Goal: Complete application form

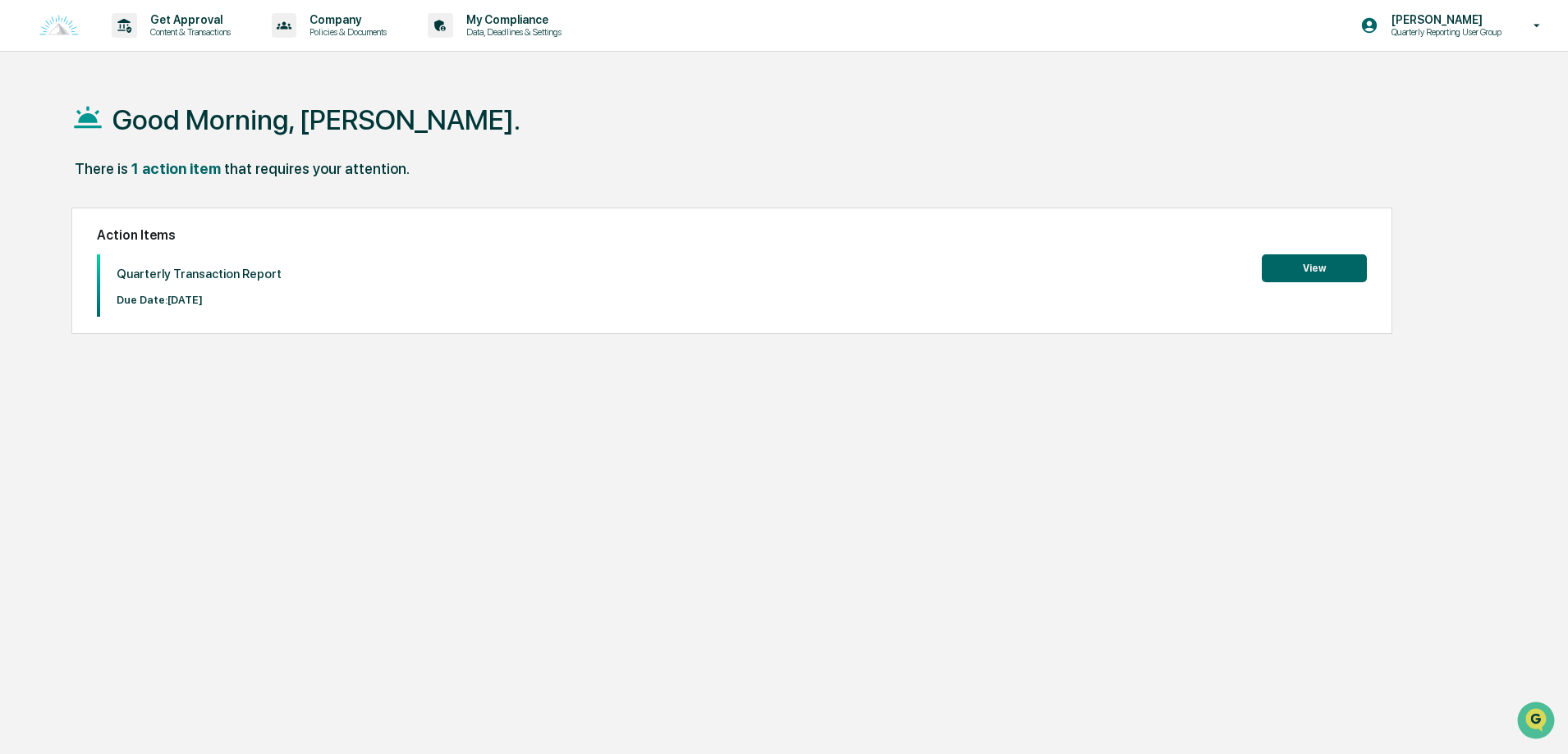
click at [1278, 273] on button "View" at bounding box center [1314, 268] width 105 height 28
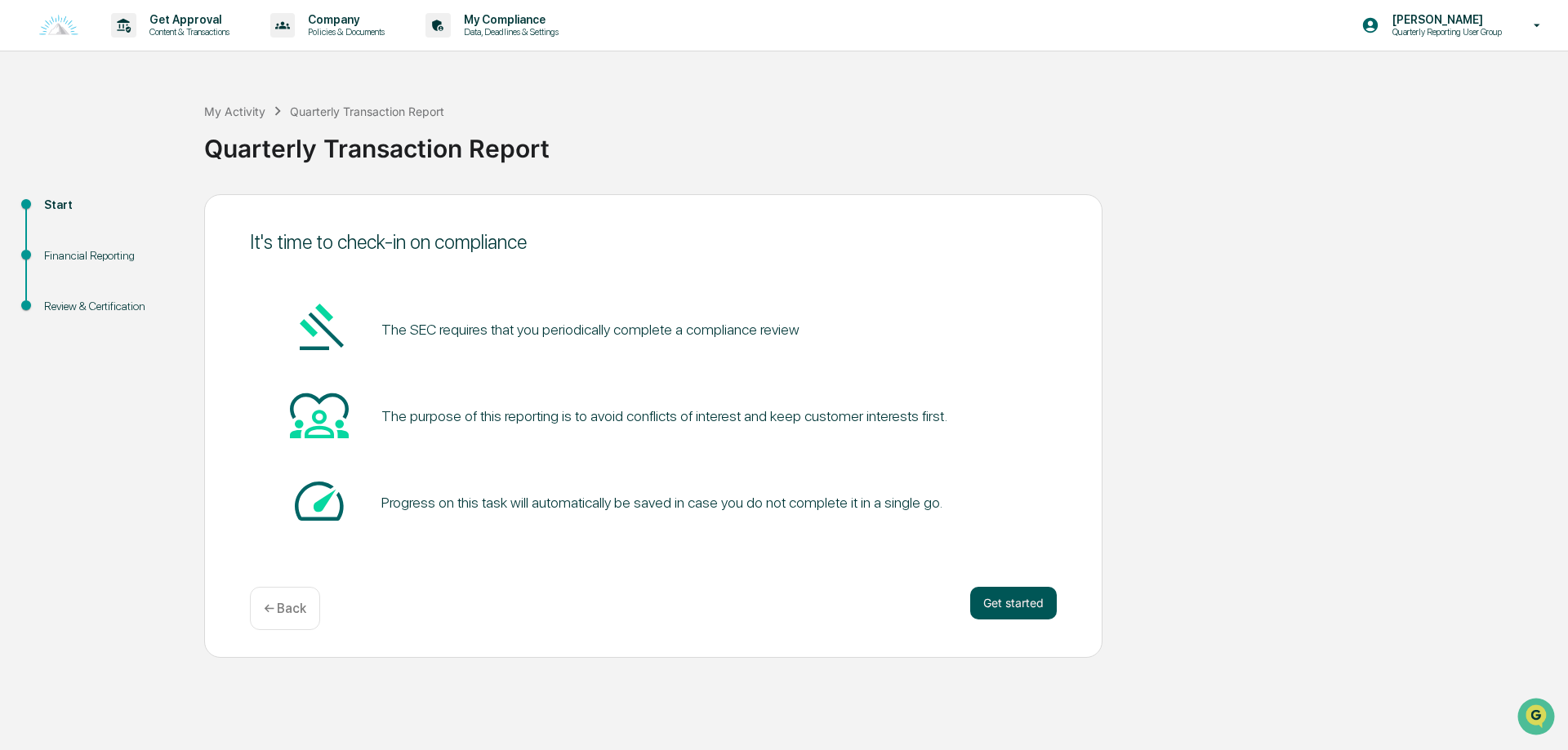
click at [1012, 595] on button "Get started" at bounding box center [1014, 604] width 87 height 33
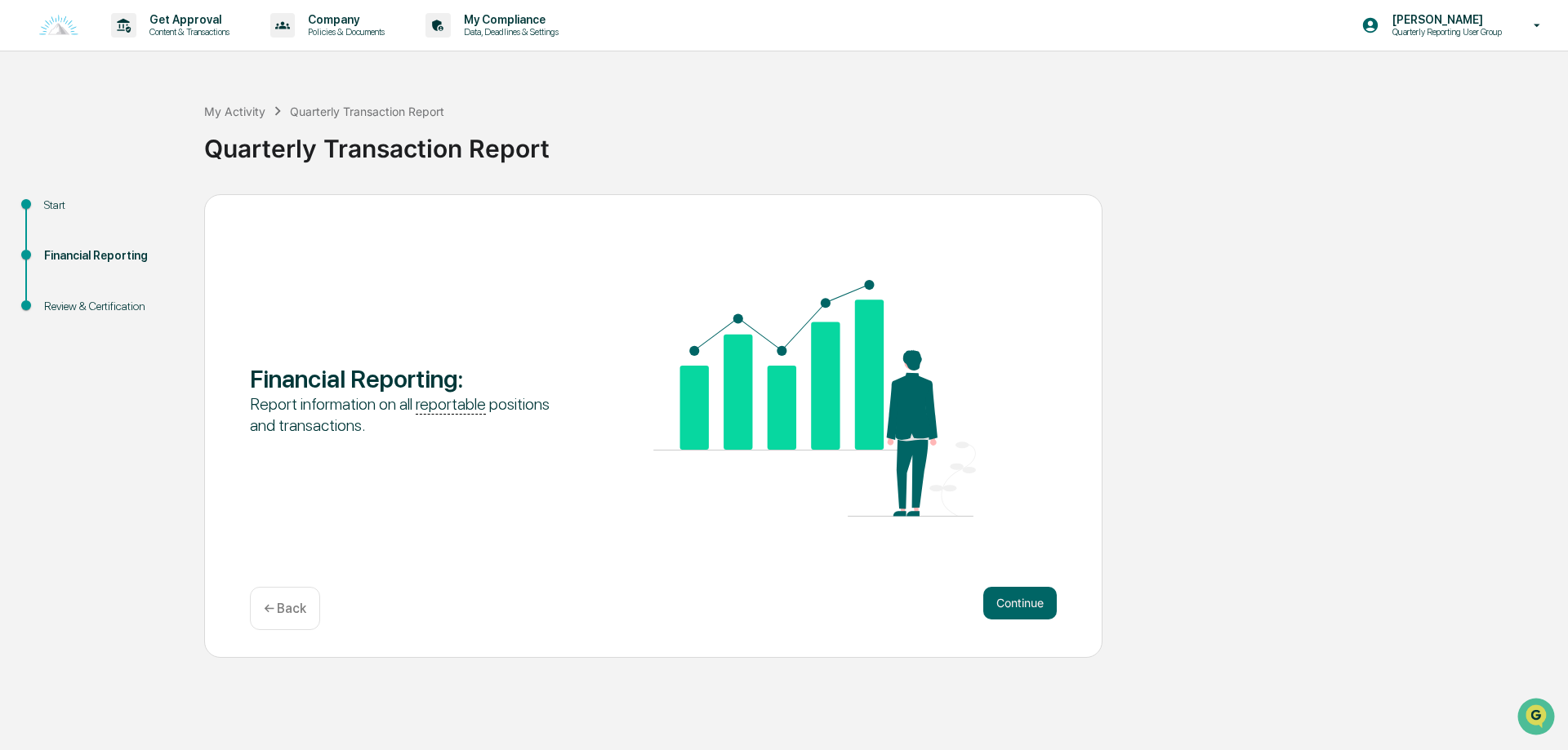
click at [1057, 600] on div "Financial Reporting : Report information on all reportable positions and transa…" at bounding box center [653, 426] width 898 height 464
click at [955, 605] on div "Continue ← Back" at bounding box center [653, 609] width 807 height 43
click at [986, 603] on button "Continue" at bounding box center [1020, 604] width 73 height 33
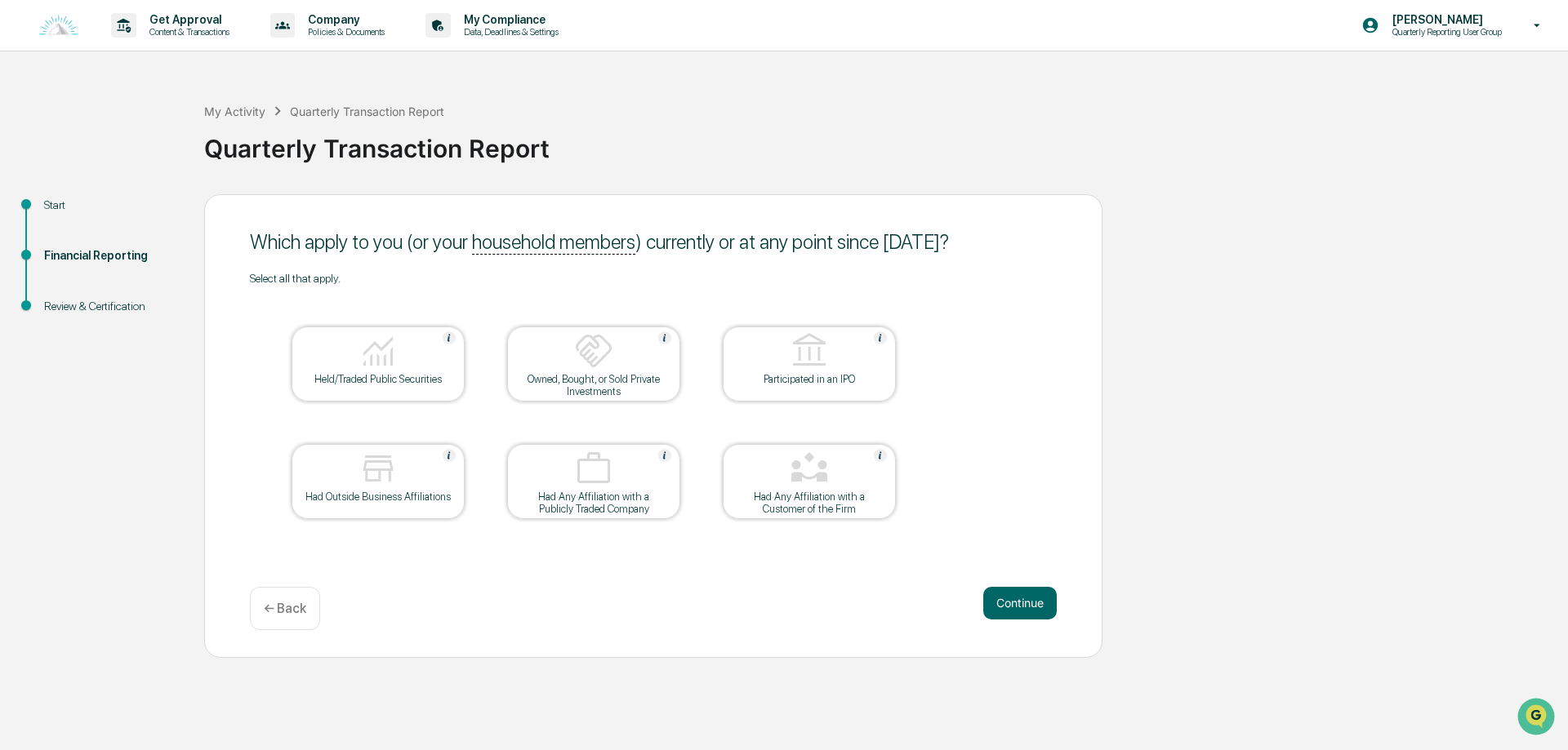
click at [429, 389] on div "Held/Traded Public Securities" at bounding box center [378, 364] width 173 height 75
click at [1038, 607] on button "Continue" at bounding box center [1020, 604] width 73 height 33
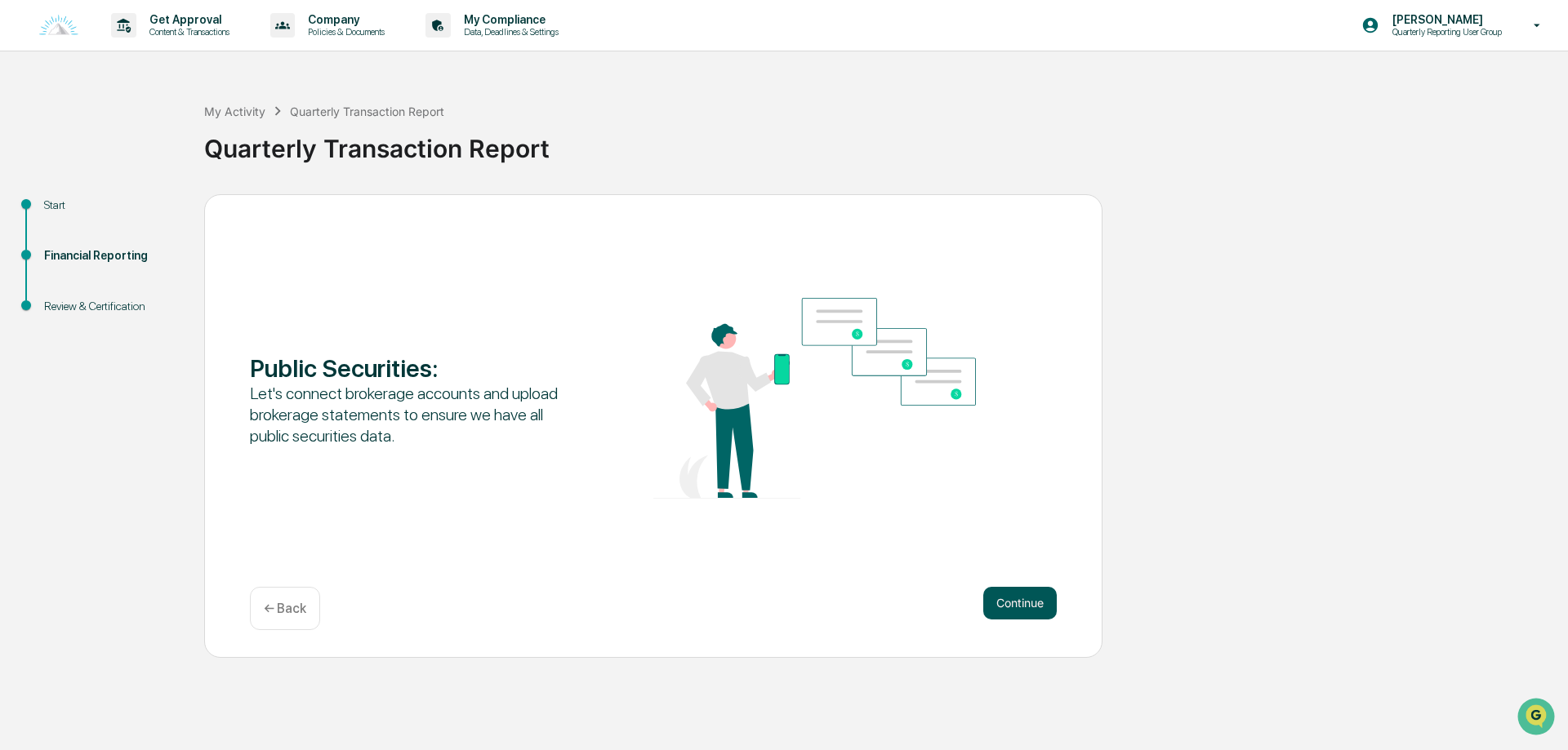
click at [1030, 595] on button "Continue" at bounding box center [1020, 604] width 73 height 33
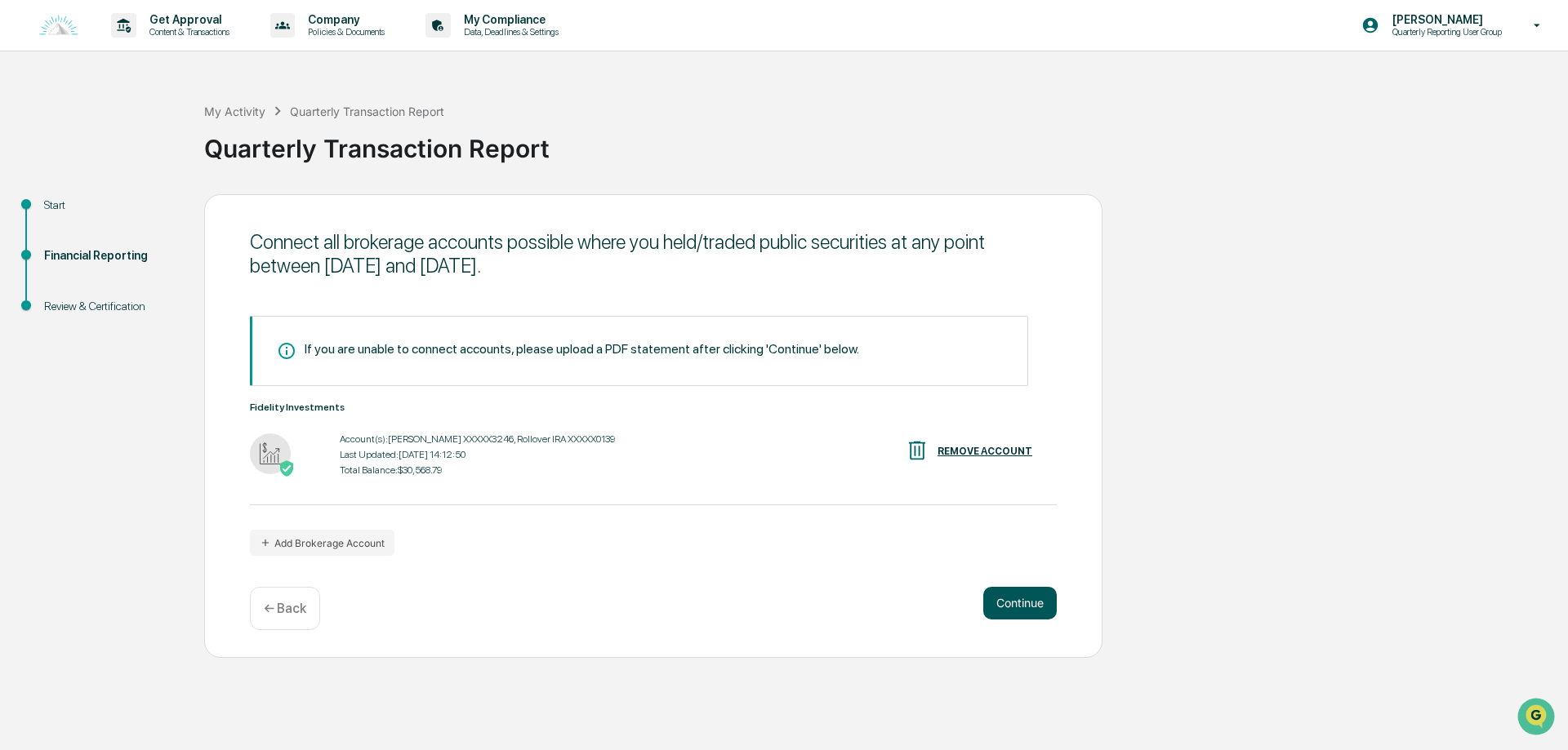
click at [1025, 605] on button "Continue" at bounding box center [1020, 604] width 73 height 33
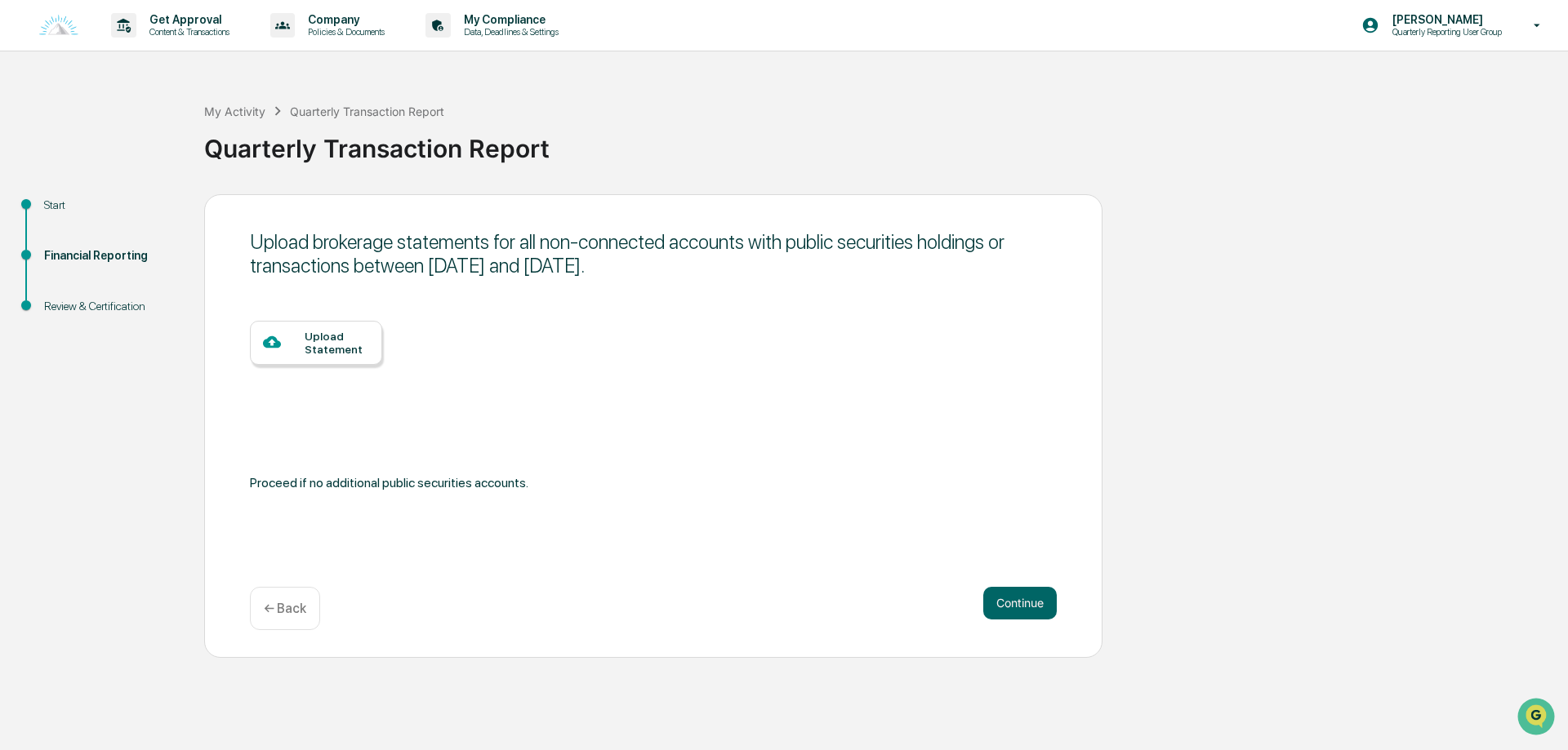
click at [246, 338] on div "Upload brokerage statements for all non-connected accounts with public securiti…" at bounding box center [653, 426] width 898 height 464
click at [293, 349] on div at bounding box center [283, 343] width 42 height 20
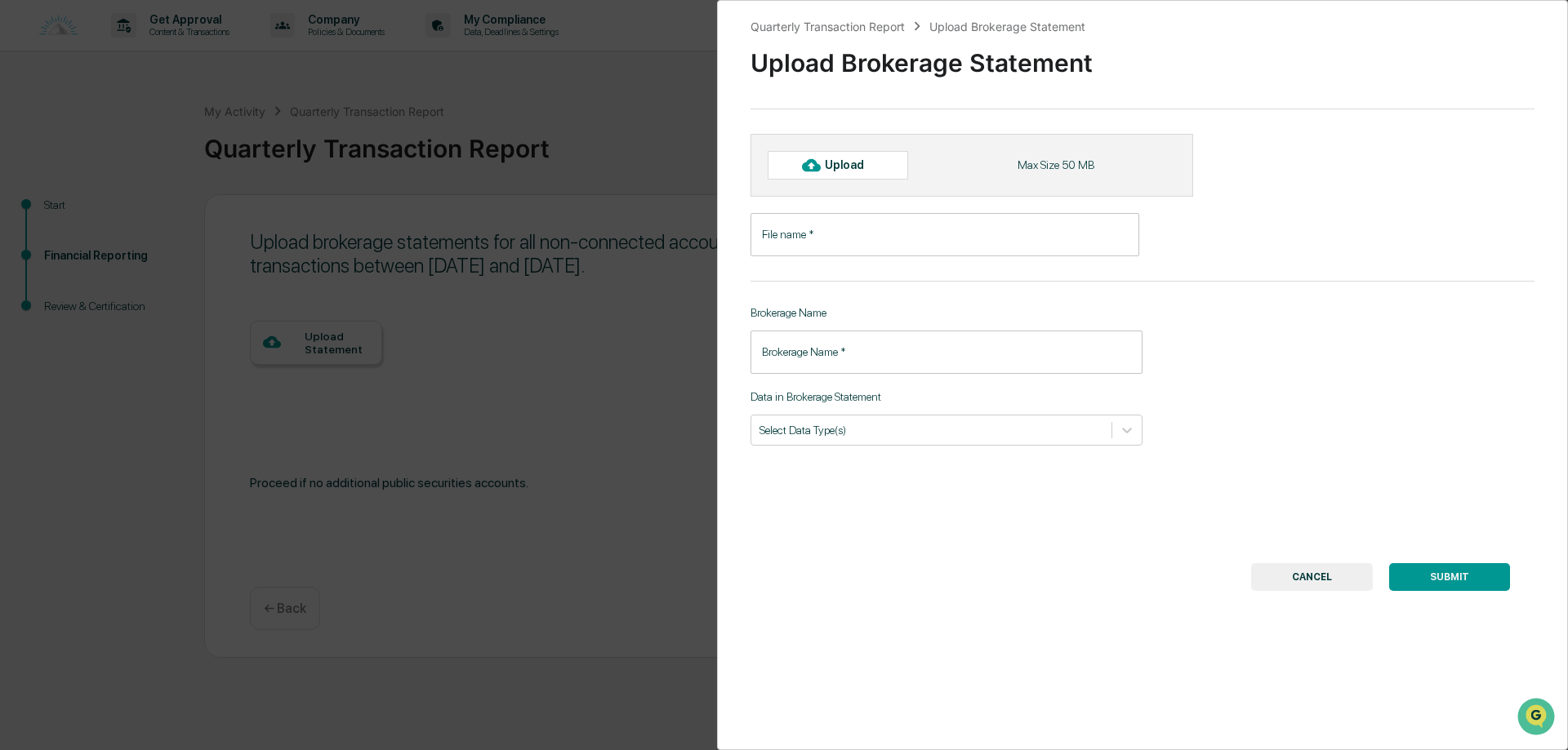
click at [575, 356] on div "Quarterly Transaction Report Upload Brokerage Statement Upload Brokerage Statem…" at bounding box center [784, 375] width 1568 height 750
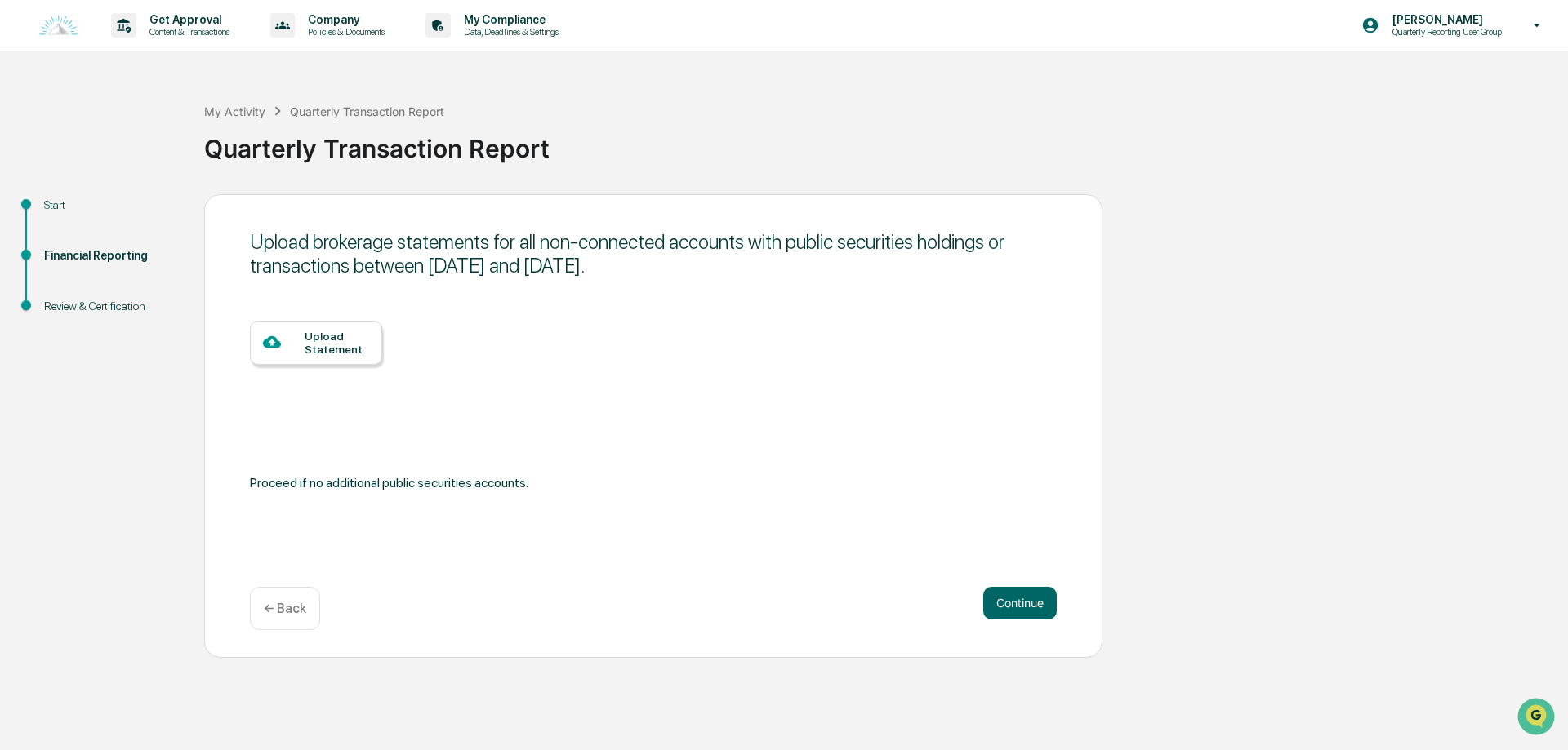
click at [307, 619] on div "← Back" at bounding box center [285, 609] width 71 height 43
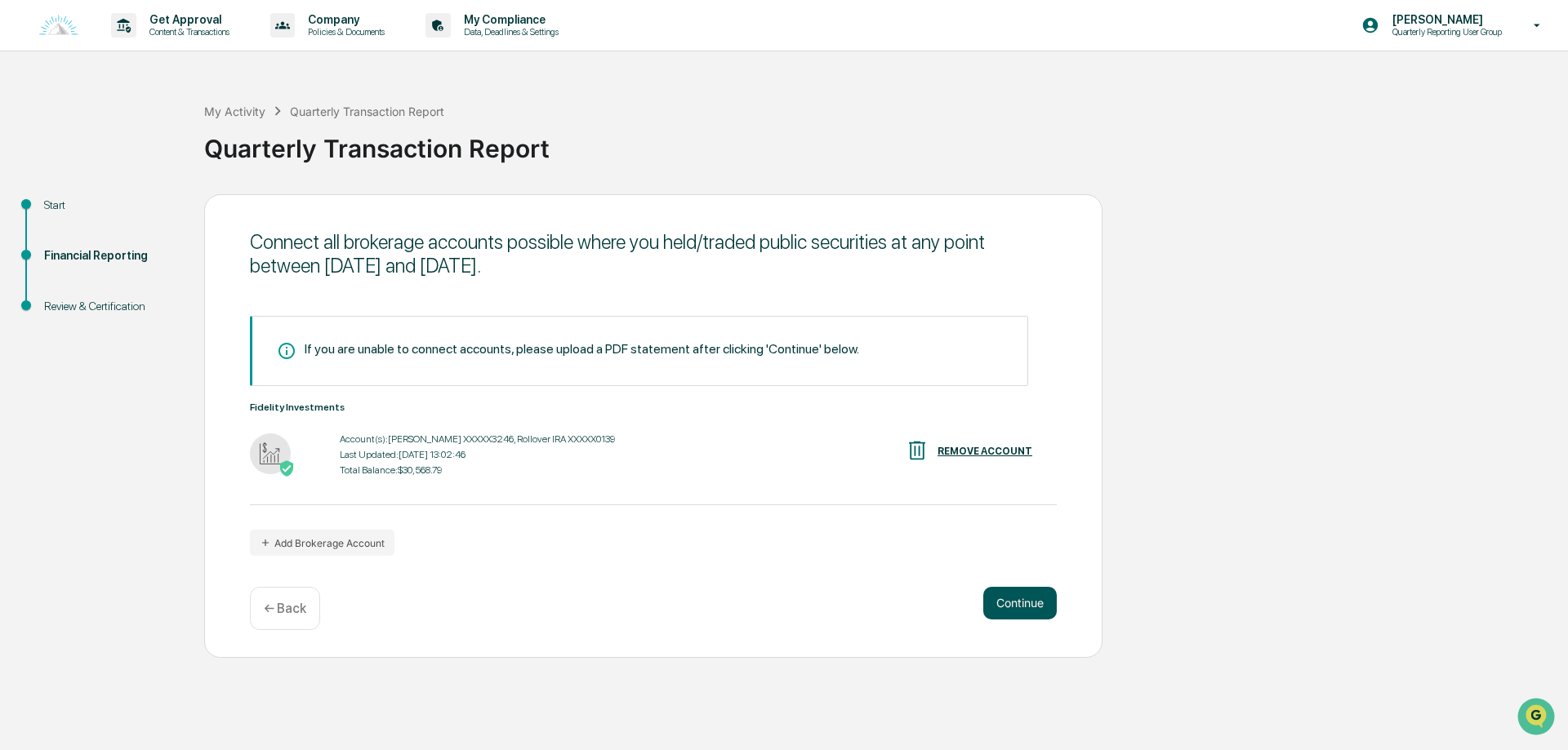
click at [1012, 612] on button "Continue" at bounding box center [1020, 604] width 73 height 33
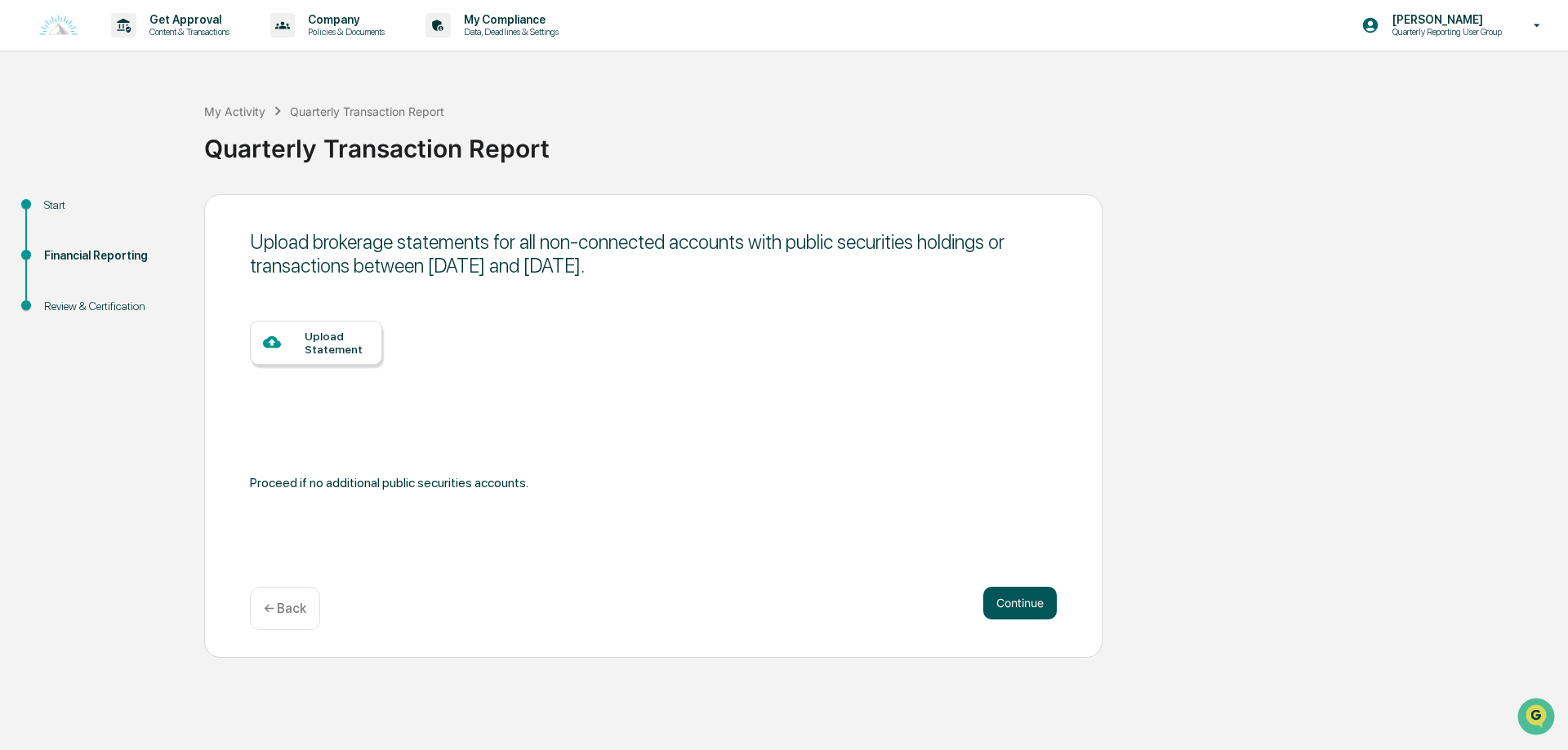
click at [1041, 598] on button "Continue" at bounding box center [1020, 604] width 73 height 33
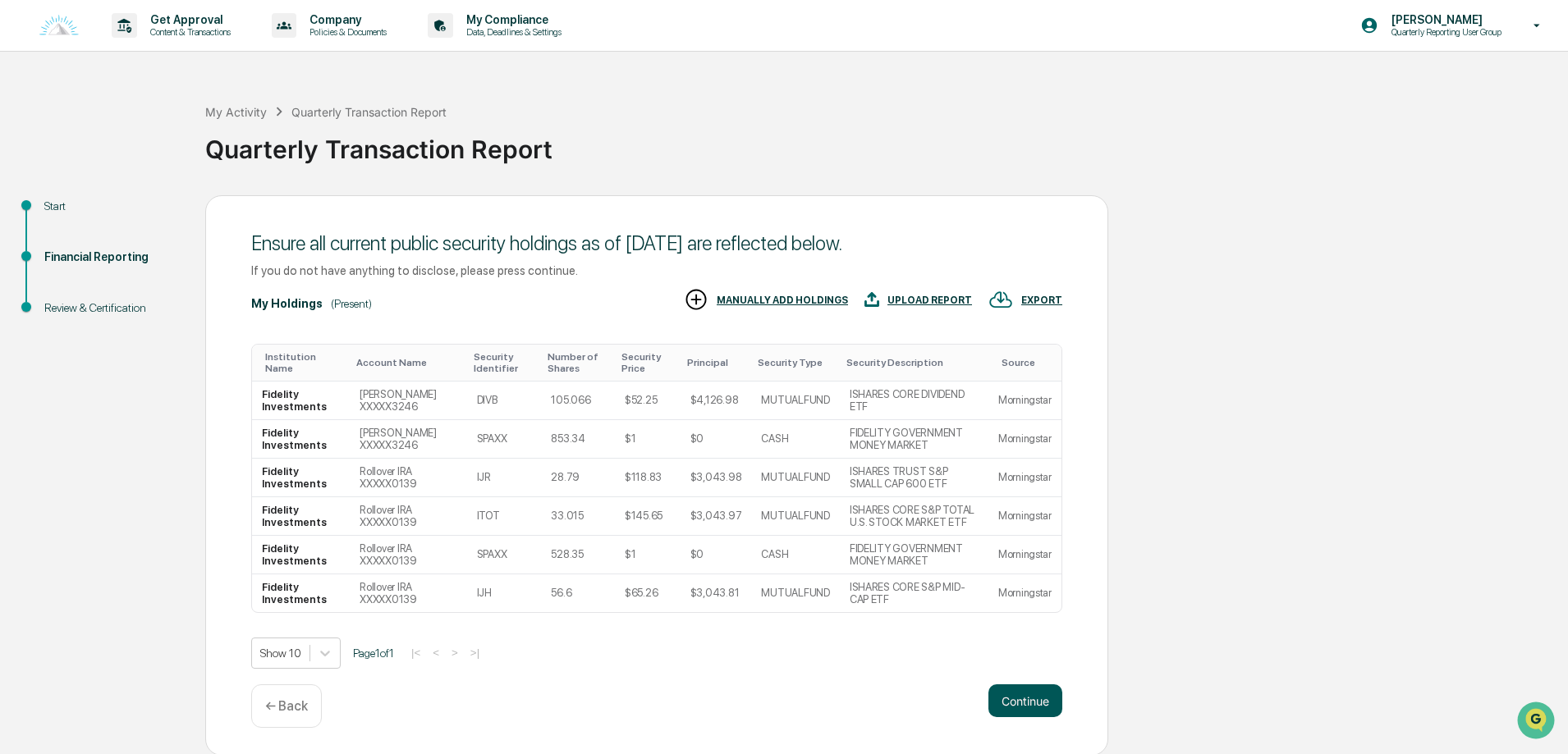
click at [1030, 693] on button "Continue" at bounding box center [1025, 702] width 74 height 33
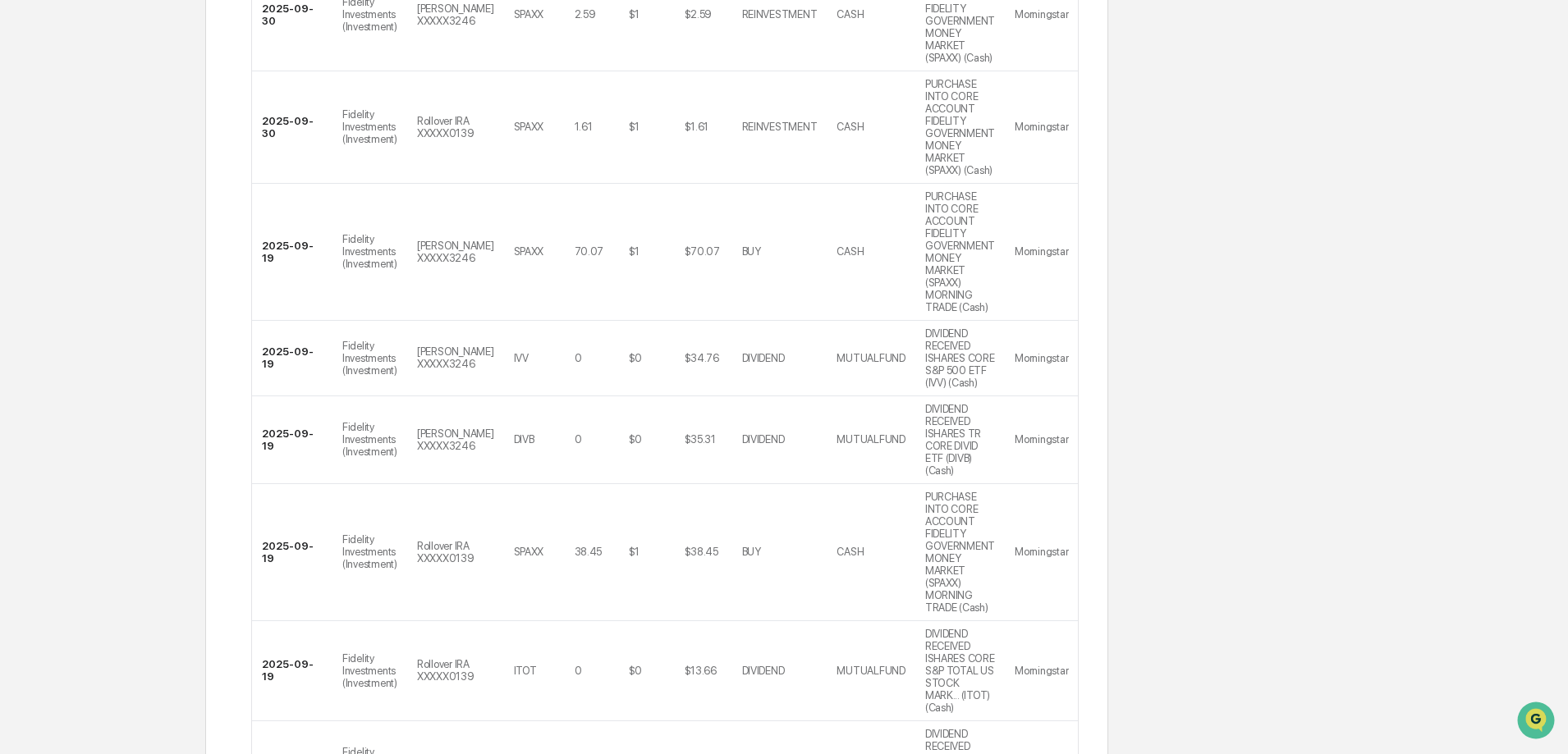
scroll to position [635, 0]
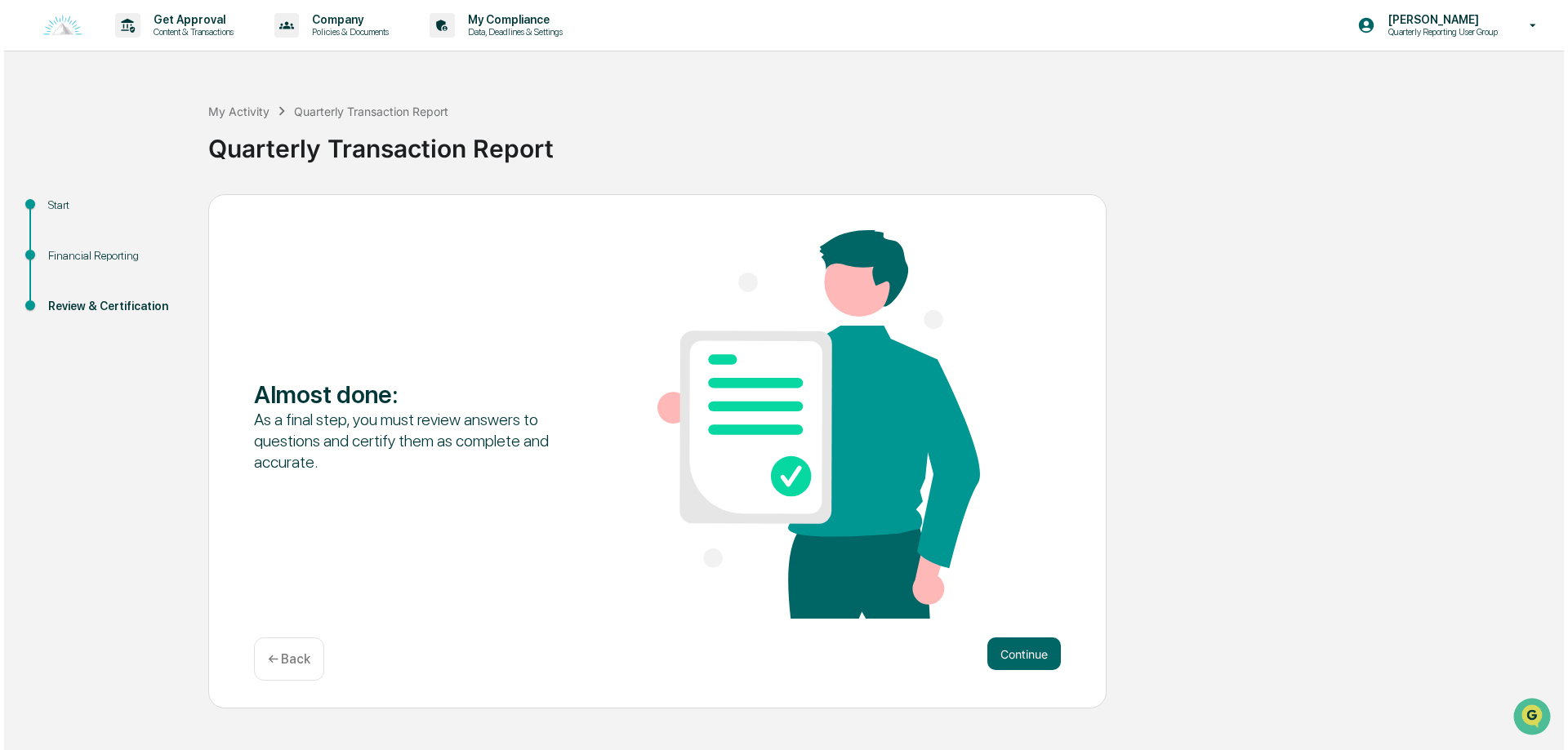
scroll to position [0, 0]
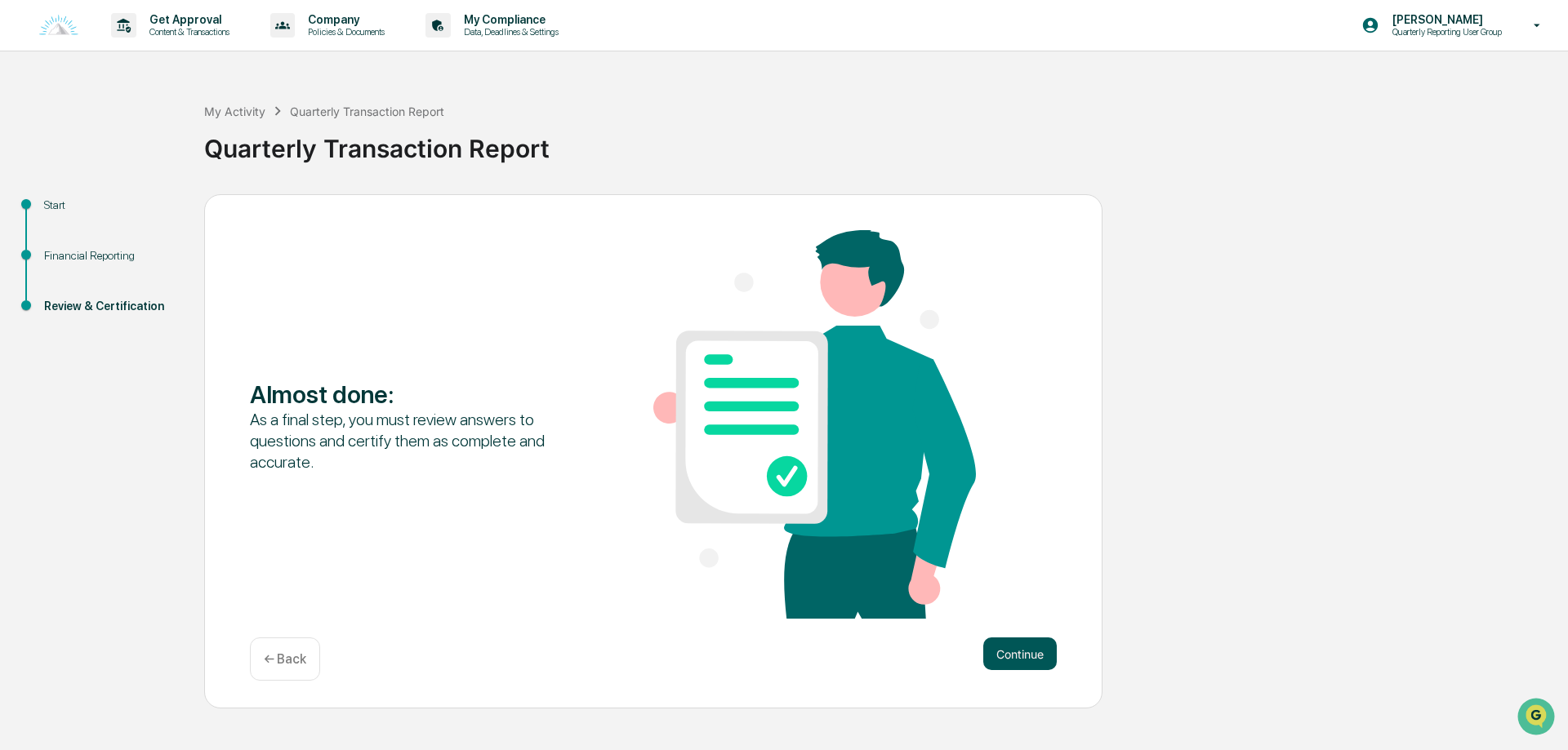
click at [1025, 661] on button "Continue" at bounding box center [1020, 654] width 73 height 33
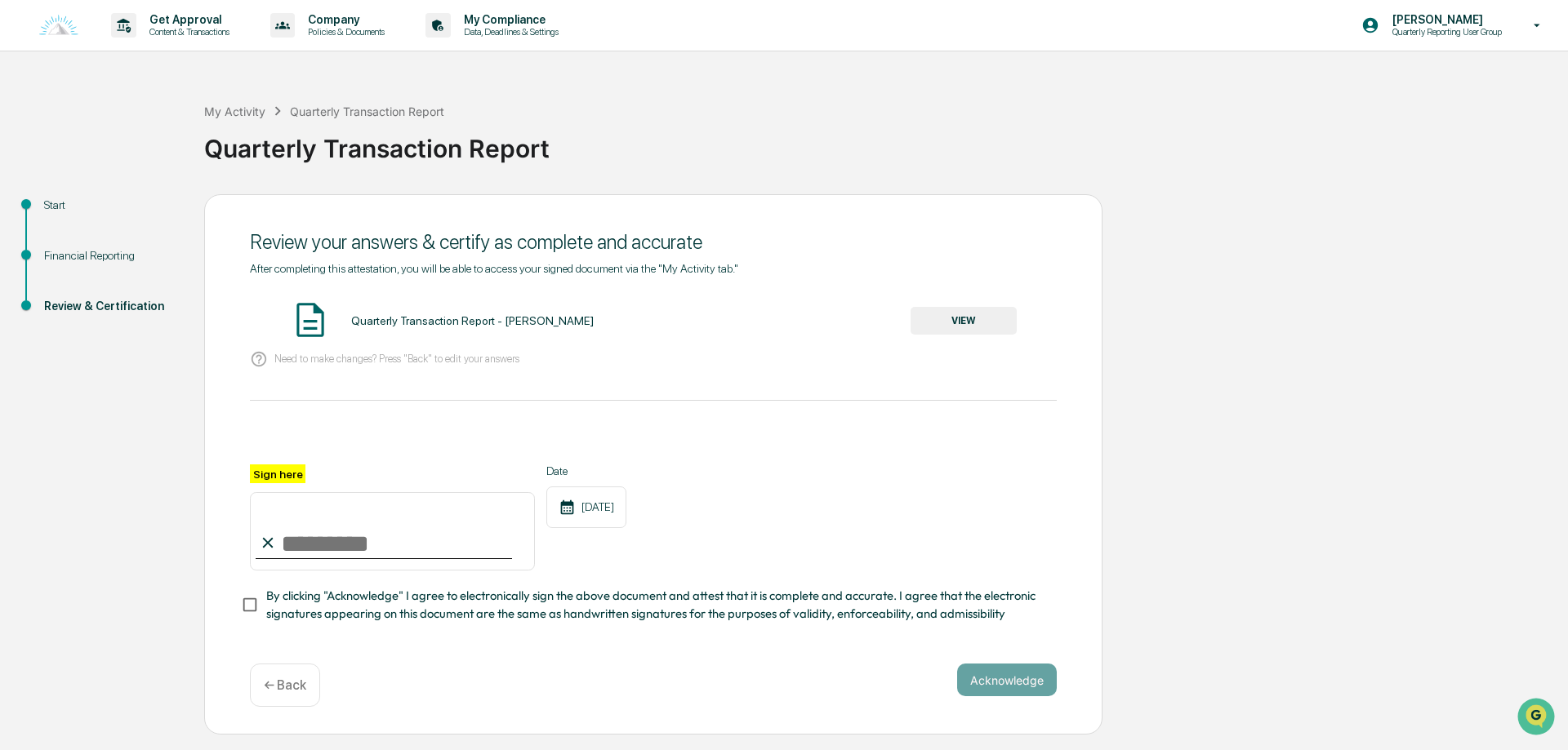
click at [950, 319] on button "VIEW" at bounding box center [964, 321] width 106 height 28
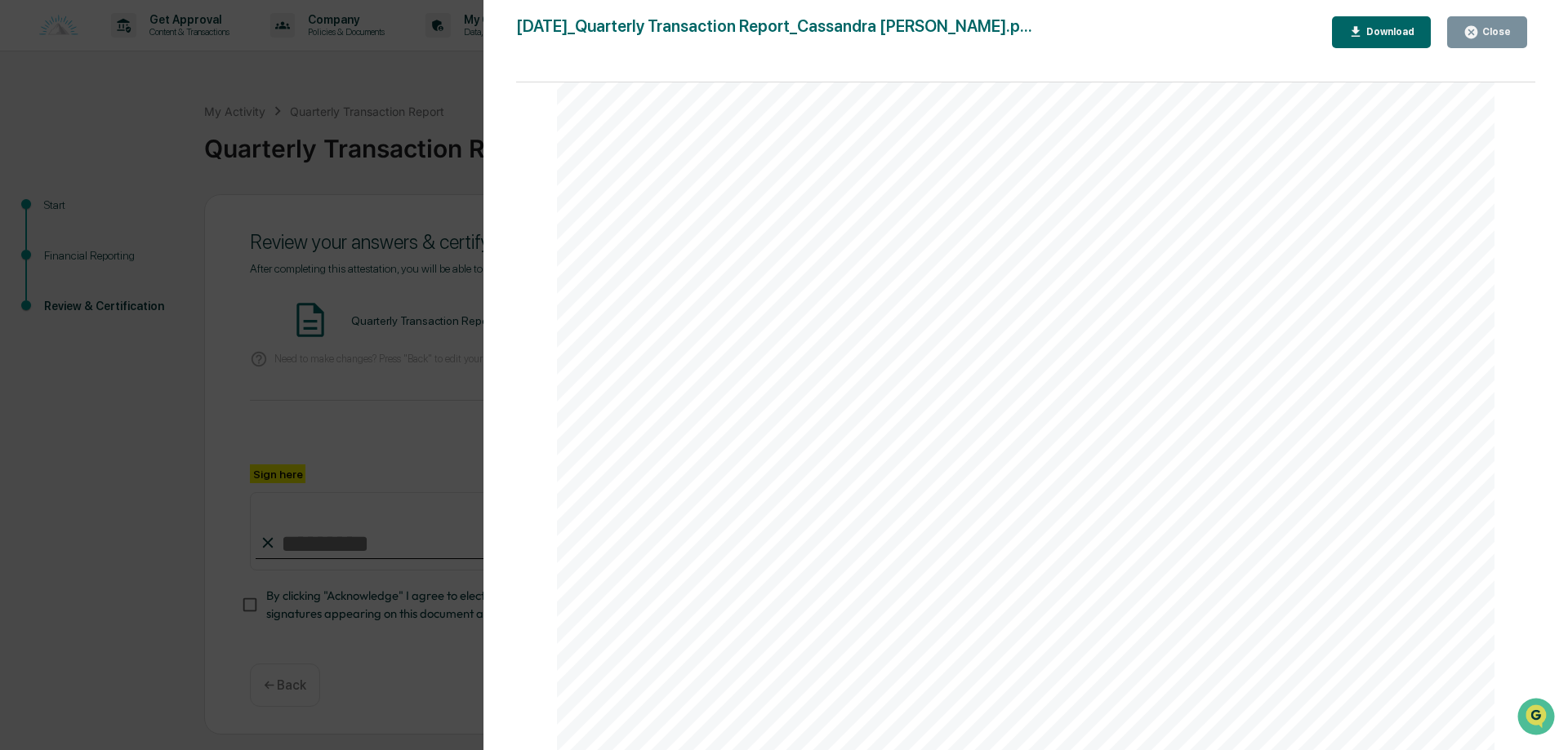
scroll to position [4832, 0]
click at [1471, 33] on icon "button" at bounding box center [1471, 32] width 13 height 13
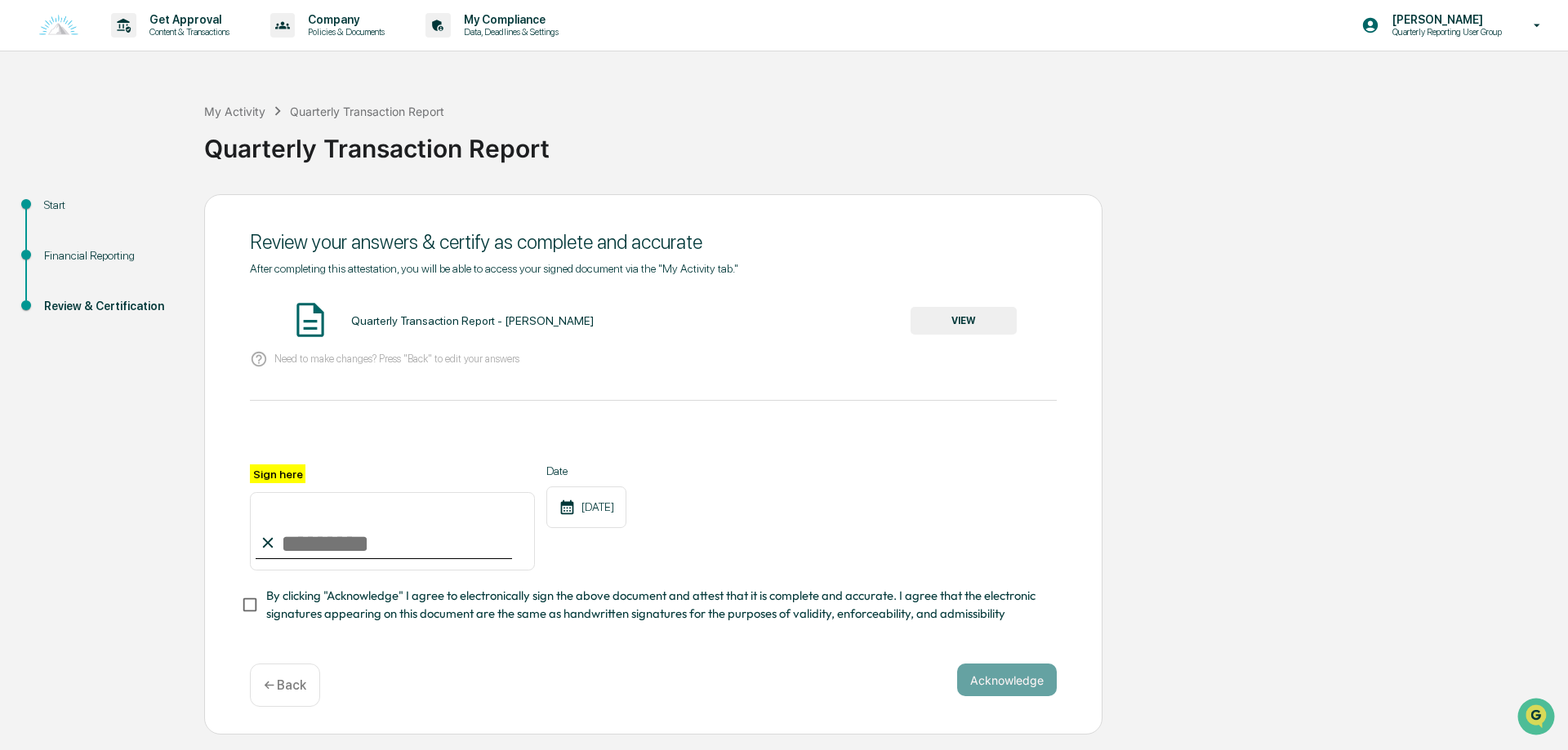
click at [280, 472] on label "Sign here" at bounding box center [277, 474] width 55 height 18
click at [280, 492] on input "Sign here" at bounding box center [392, 531] width 285 height 78
type input "**********"
click at [999, 683] on button "Acknowledge" at bounding box center [1006, 680] width 100 height 33
